Goal: Navigation & Orientation: Find specific page/section

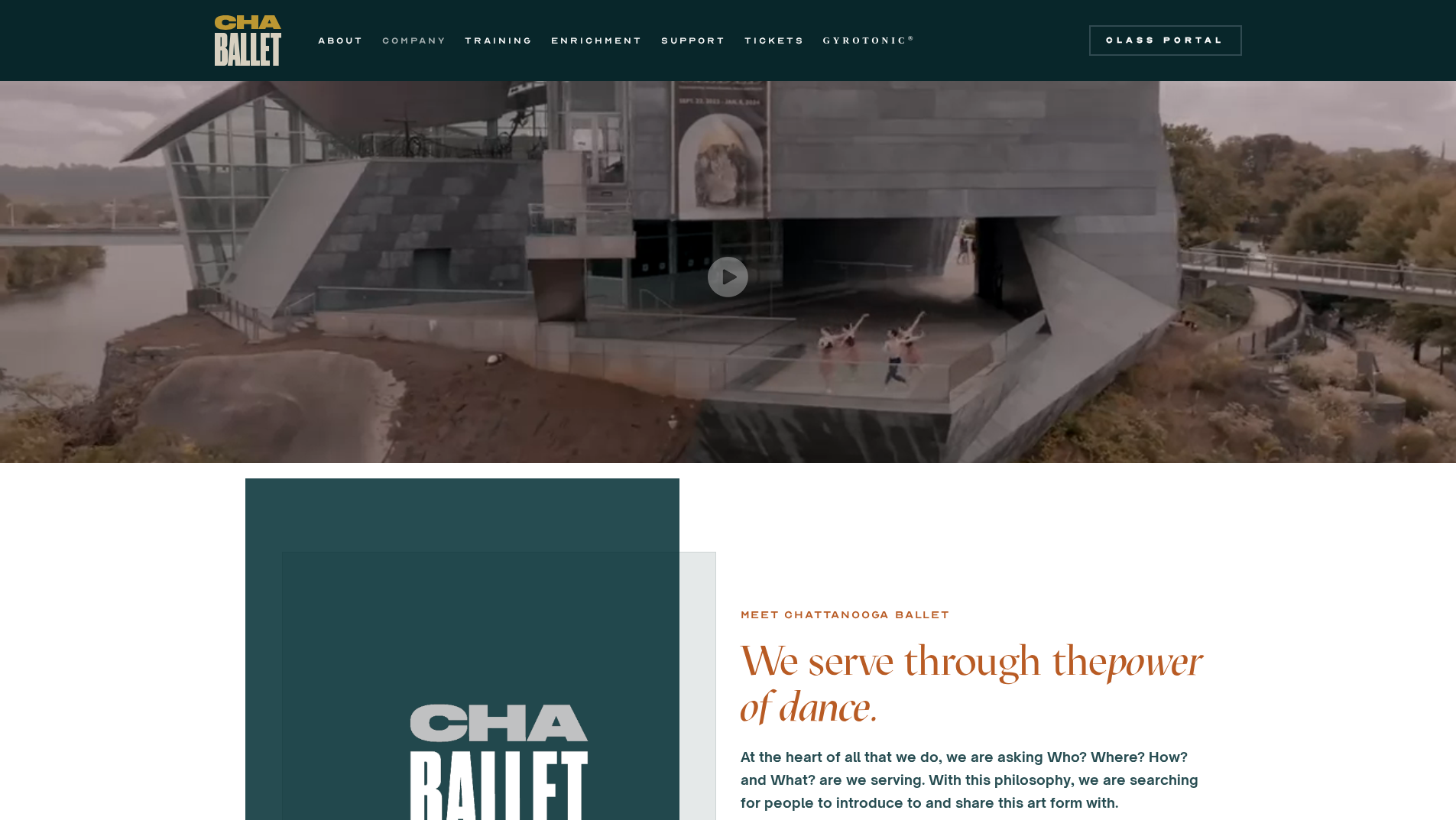
click at [432, 42] on link "COMPANY" at bounding box center [414, 41] width 64 height 18
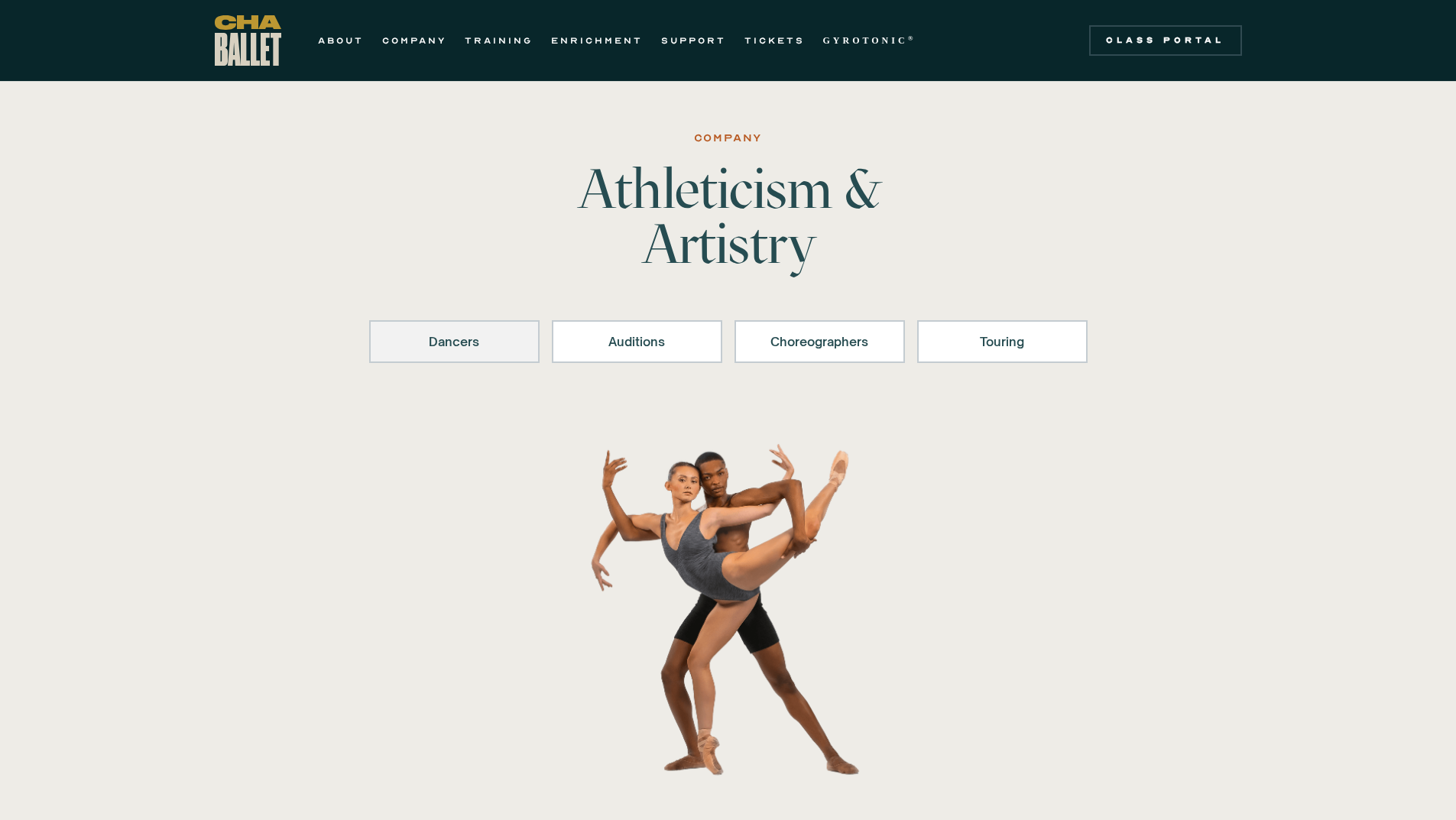
click at [515, 350] on div "Dancers" at bounding box center [454, 342] width 130 height 18
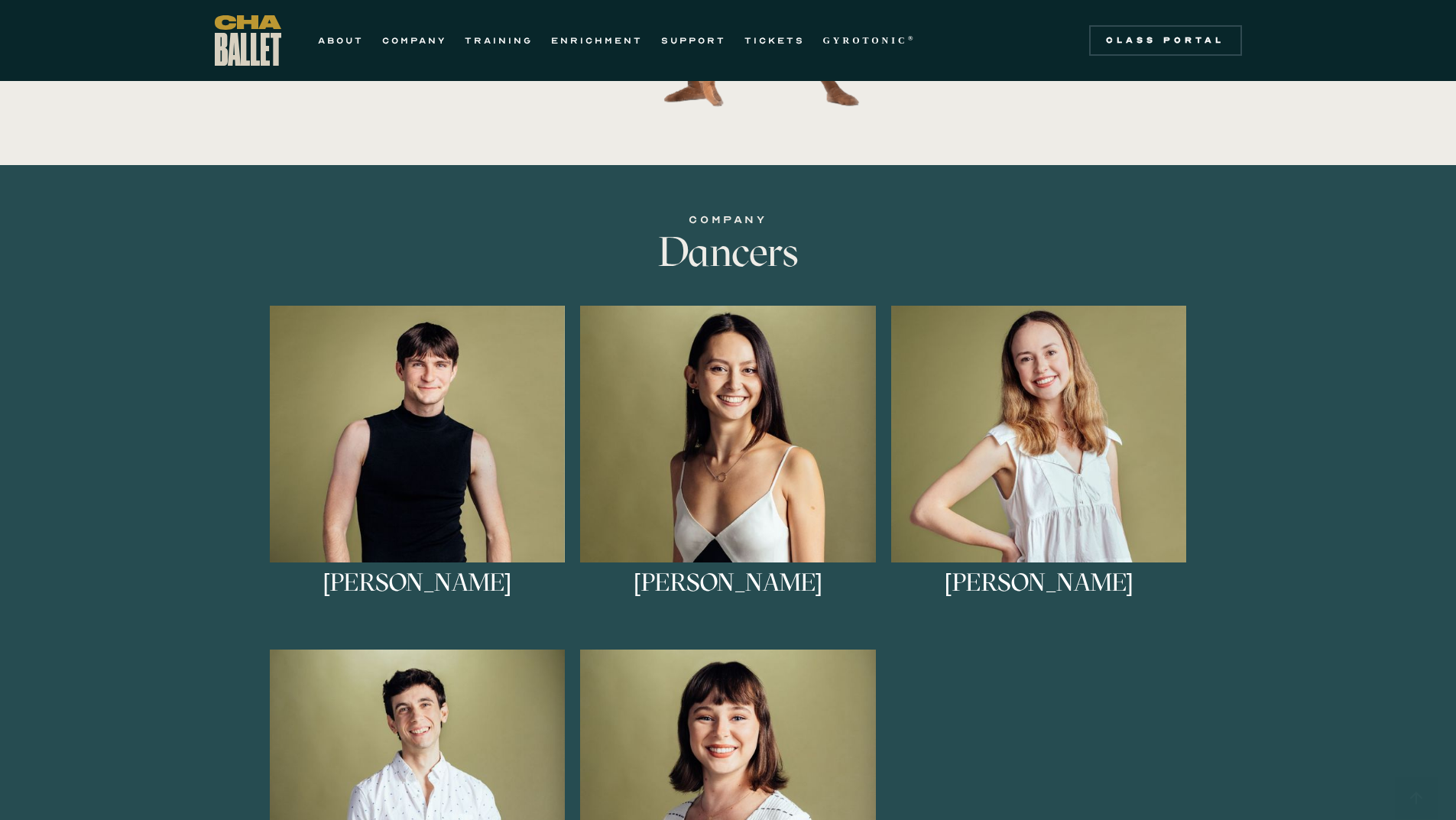
scroll to position [666, 0]
